Goal: Information Seeking & Learning: Learn about a topic

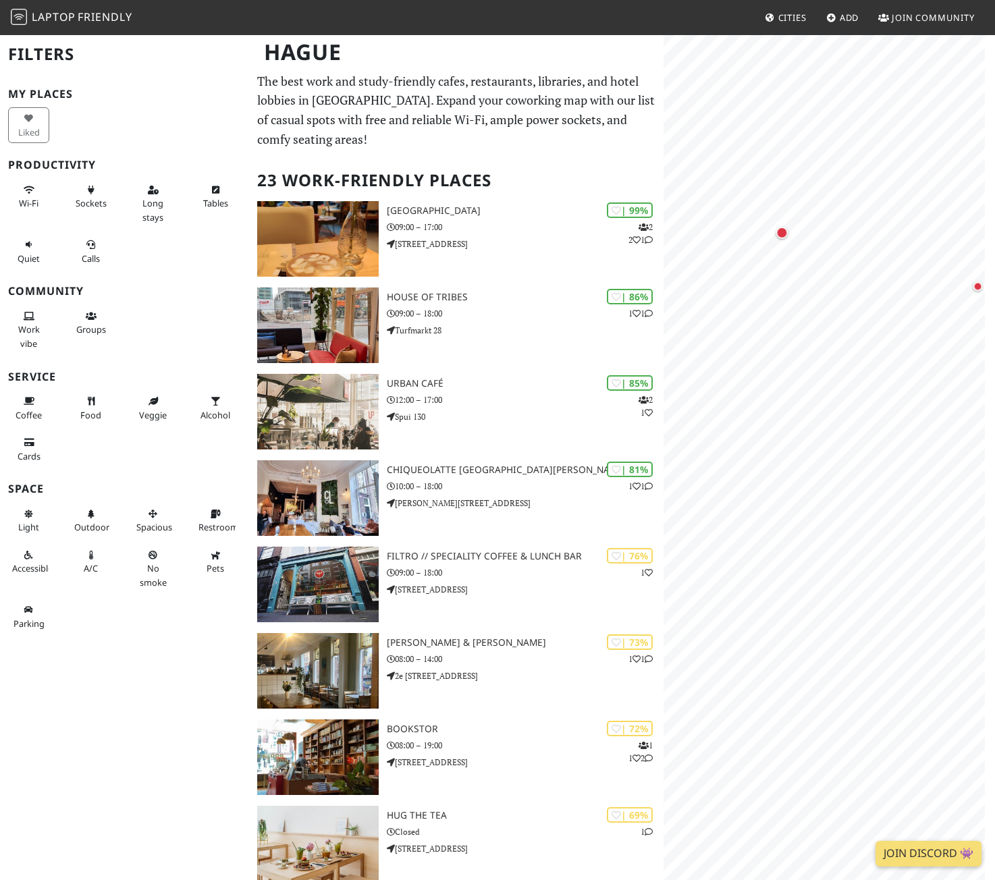
click at [994, 359] on html "Laptop Friendly Cities Add Join Community Hague Filters My Places Liked Product…" at bounding box center [497, 440] width 995 height 880
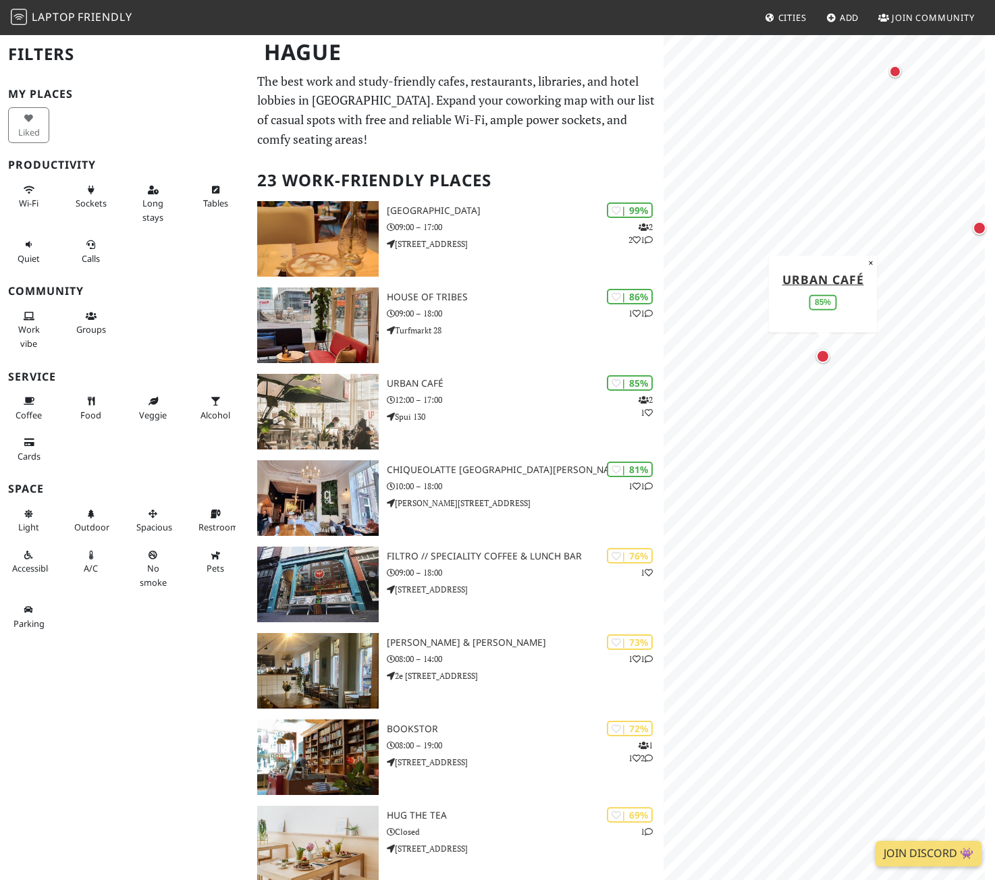
click at [823, 362] on div "Map marker" at bounding box center [822, 356] width 13 height 13
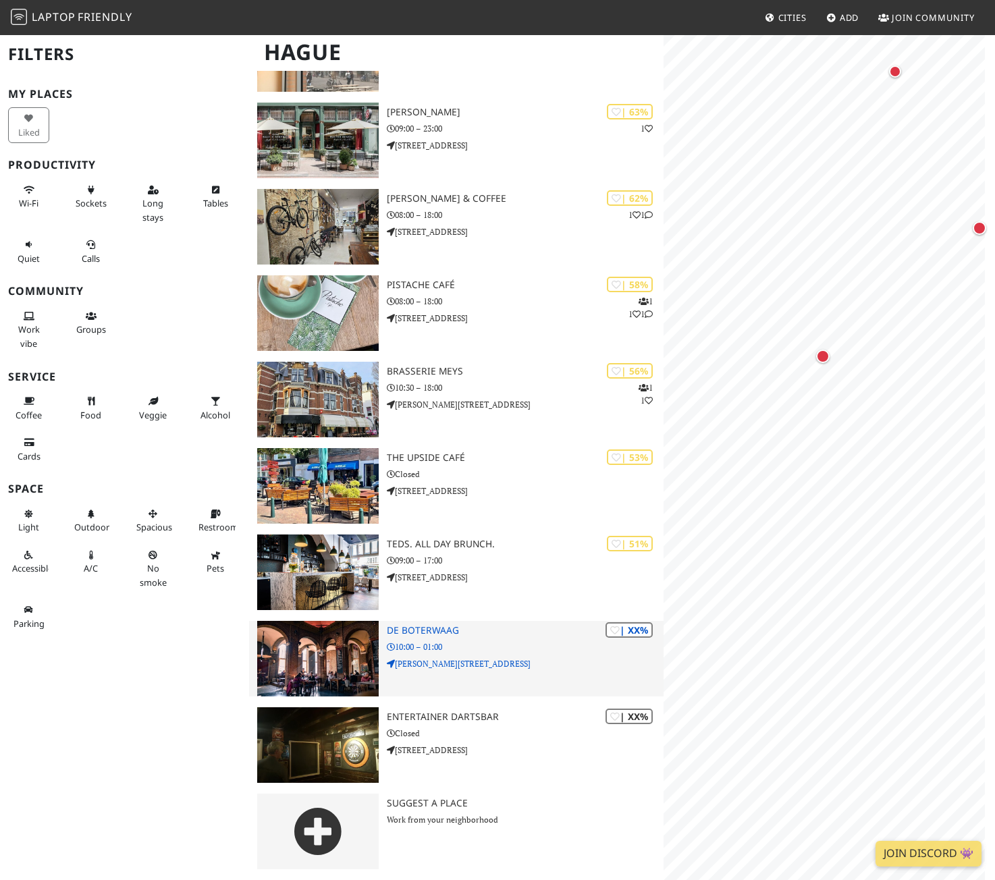
click at [453, 662] on p "Grote Markt 8A" at bounding box center [525, 663] width 276 height 13
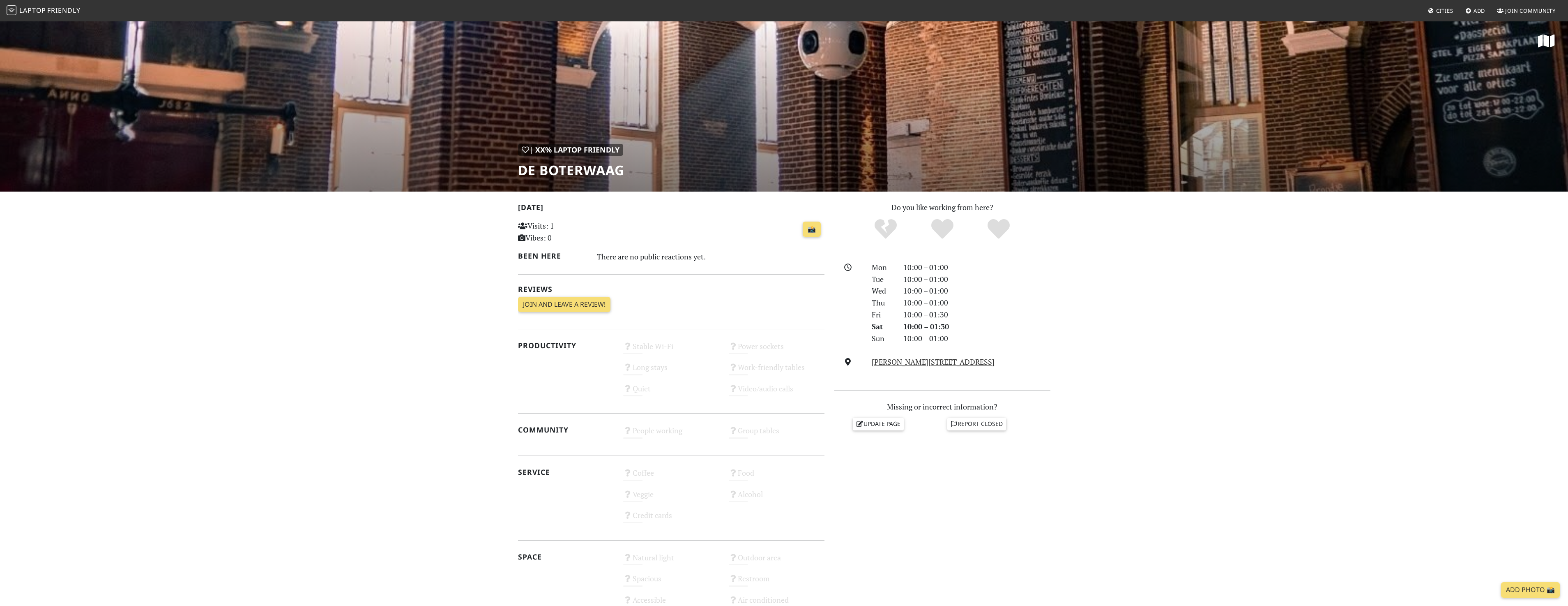
click at [31, 14] on span "Laptop" at bounding box center [33, 10] width 27 height 9
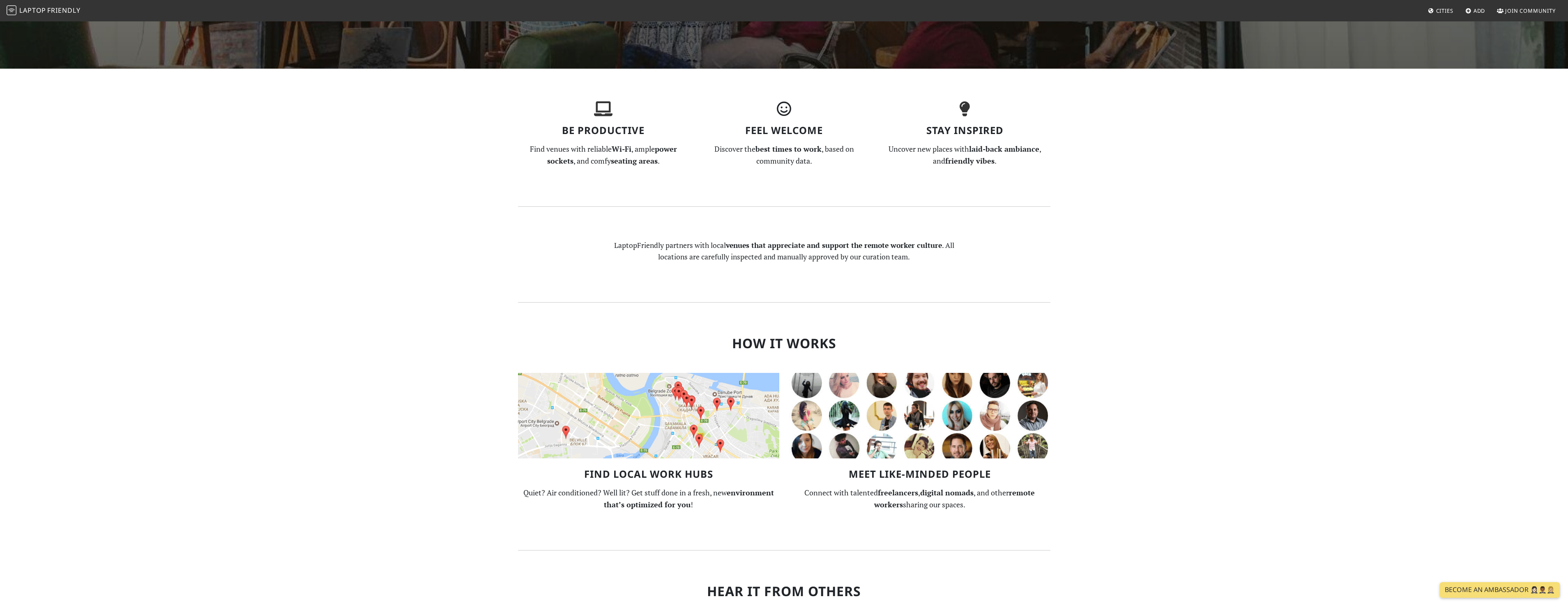
scroll to position [370, 0]
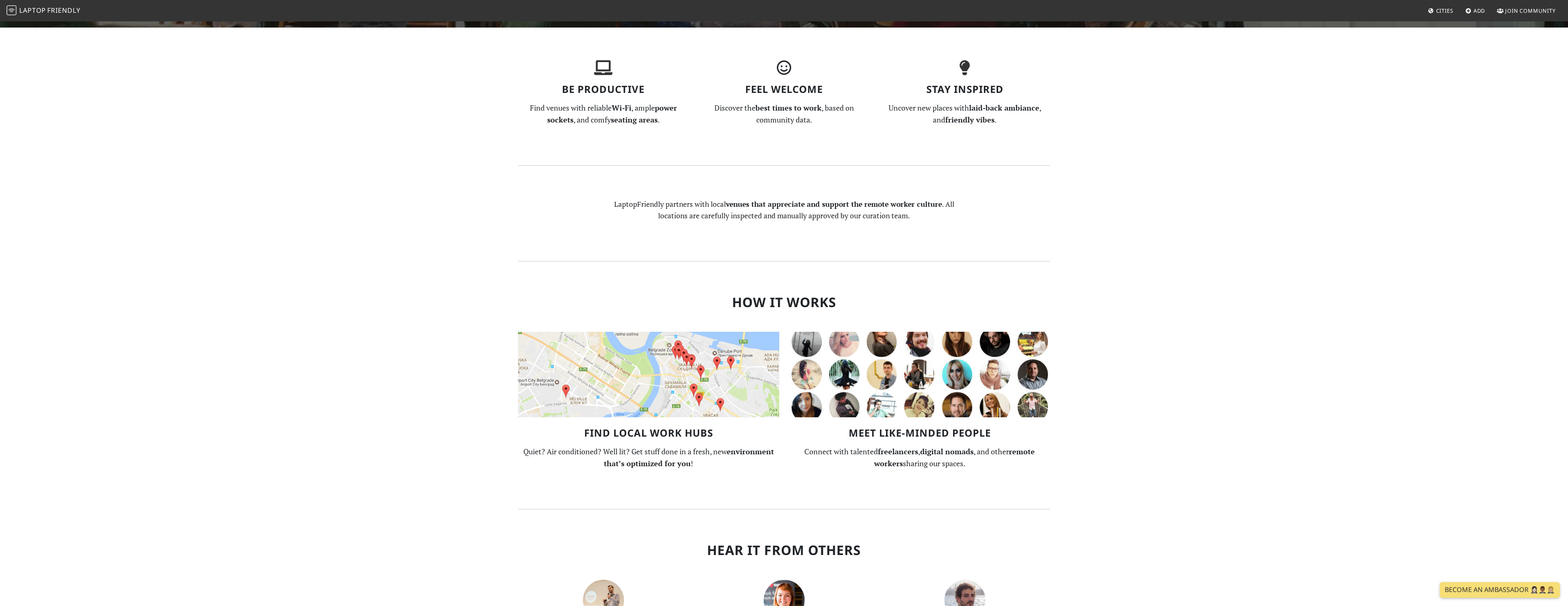
click at [680, 379] on img at bounding box center [648, 375] width 261 height 85
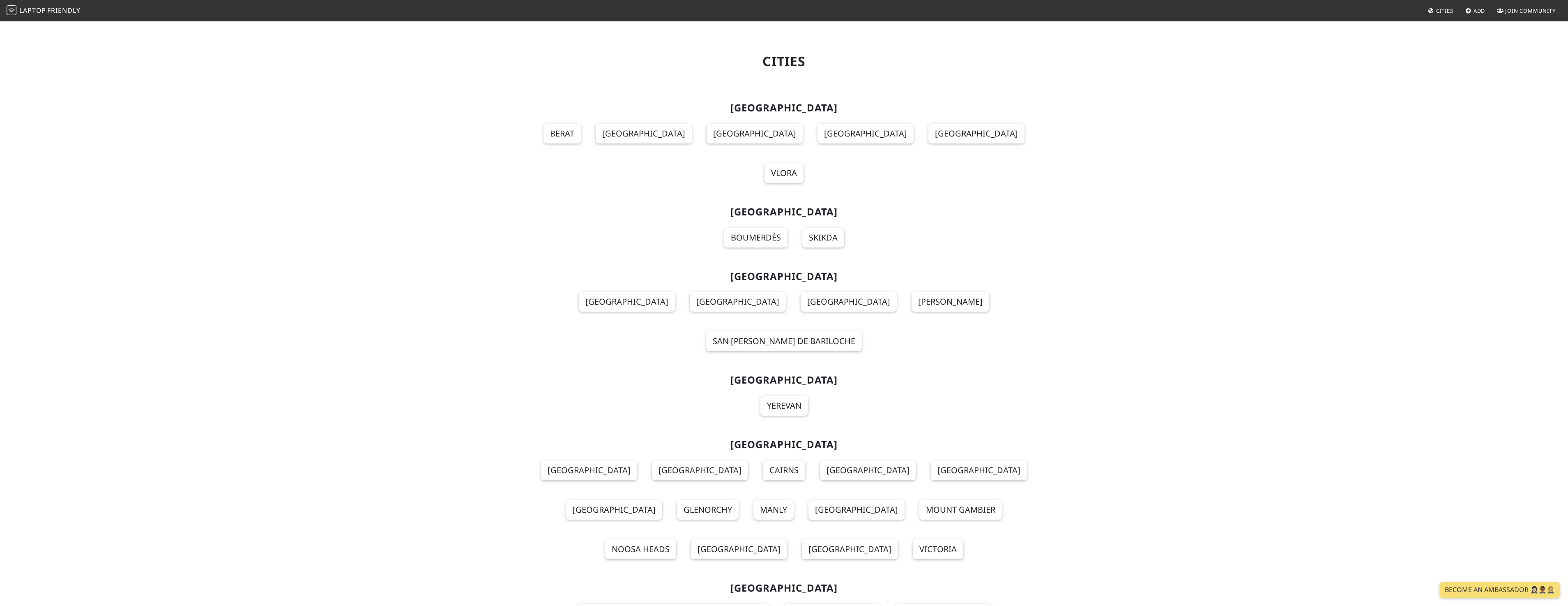
scroll to position [5377, 0]
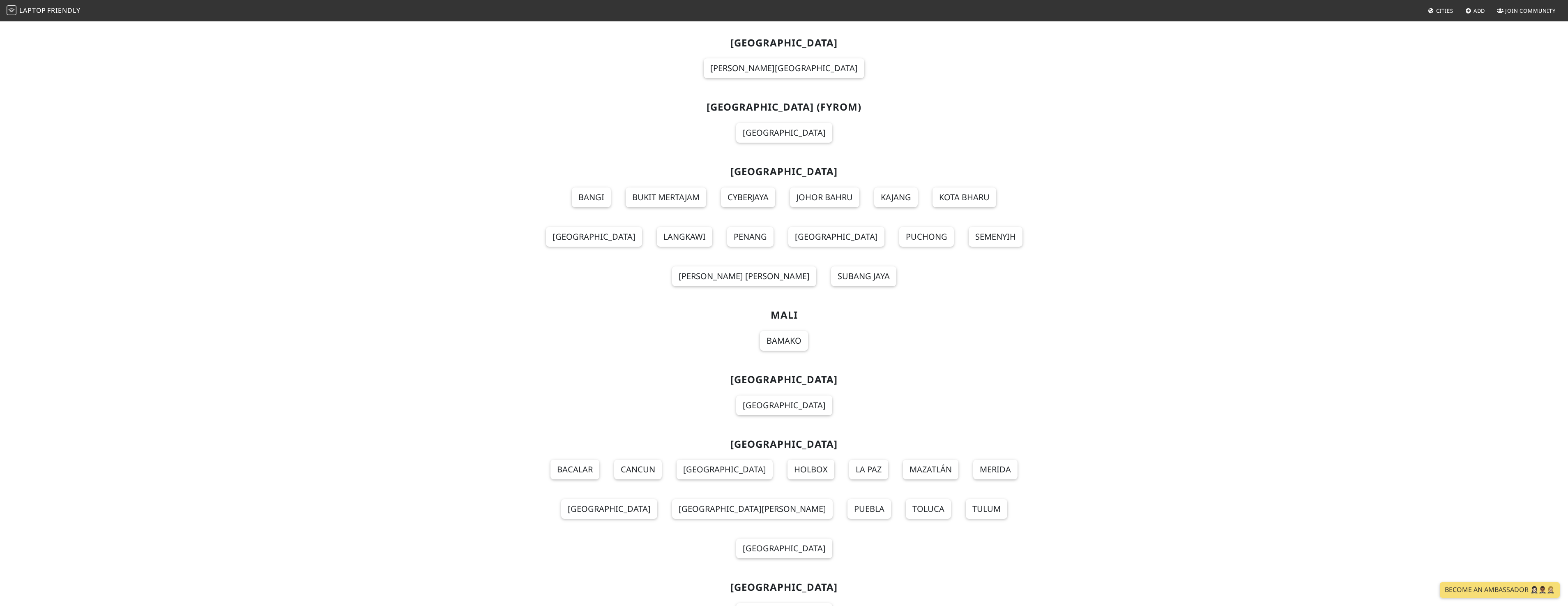
drag, startPoint x: 659, startPoint y: 367, endPoint x: 659, endPoint y: 371, distance: 4.0
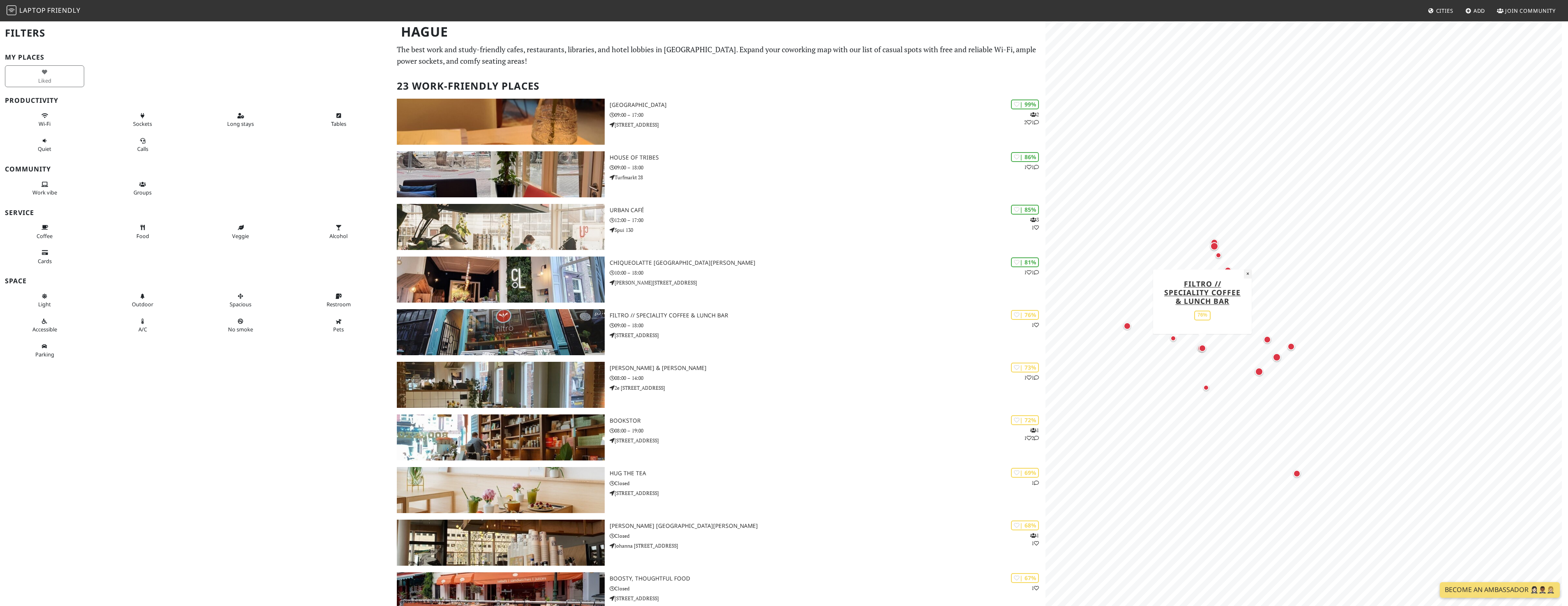
click at [1248, 275] on button "×" at bounding box center [1248, 273] width 8 height 9
click at [1449, 198] on div "Map marker" at bounding box center [1447, 195] width 8 height 8
click at [1214, 262] on div "Map marker" at bounding box center [1212, 261] width 5 height 5
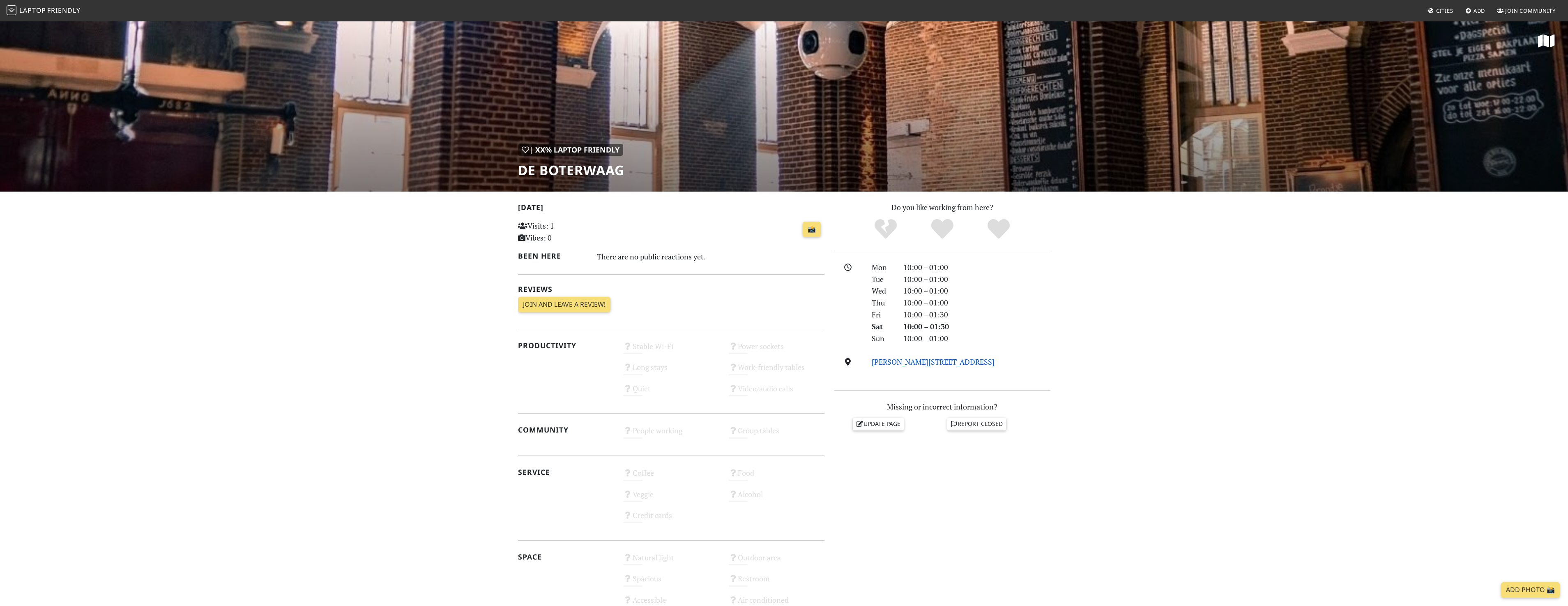
click at [909, 361] on link "Grote Markt 8A, 2511 BG, Hague" at bounding box center [933, 362] width 123 height 10
